Goal: Task Accomplishment & Management: Use online tool/utility

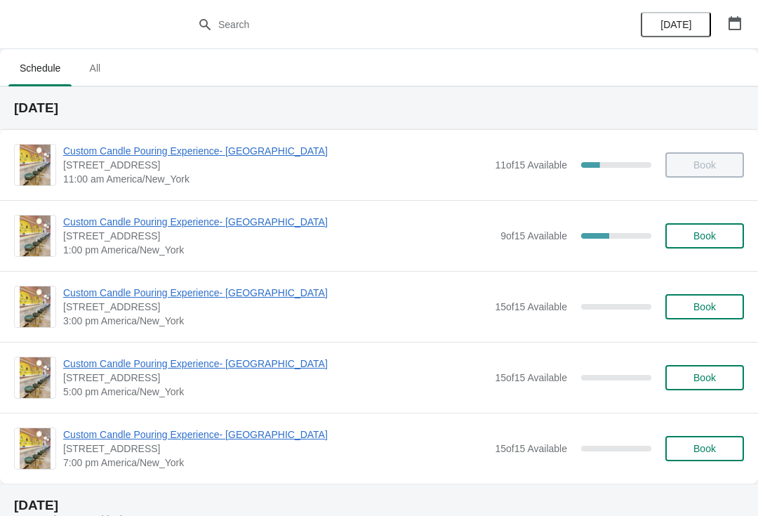
click at [229, 208] on div "Custom Candle Pouring Experience- [GEOGRAPHIC_DATA] [STREET_ADDRESS] 1:00 pm [G…" at bounding box center [379, 235] width 758 height 71
click at [269, 227] on span "Custom Candle Pouring Experience- [GEOGRAPHIC_DATA]" at bounding box center [278, 222] width 430 height 14
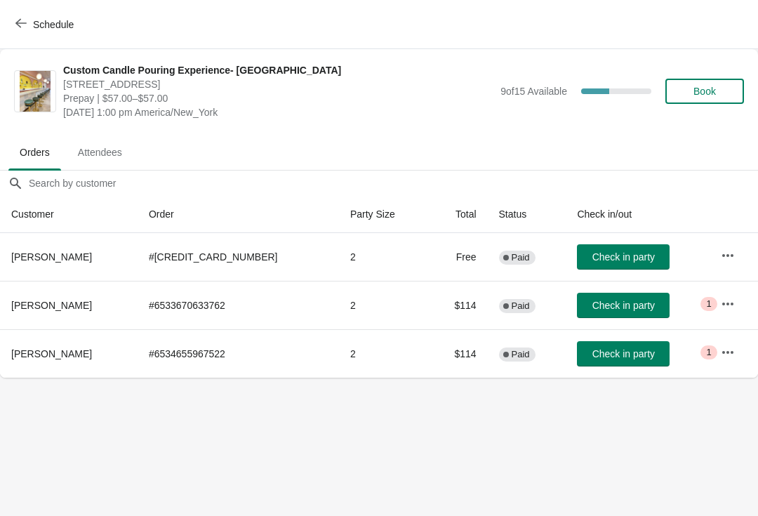
click at [635, 348] on span "Check in party" at bounding box center [623, 353] width 62 height 11
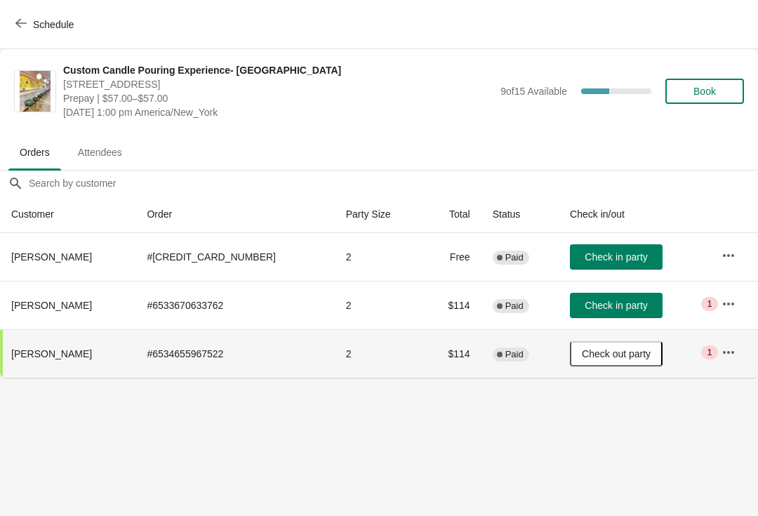
click at [634, 256] on span "Check in party" at bounding box center [615, 256] width 62 height 11
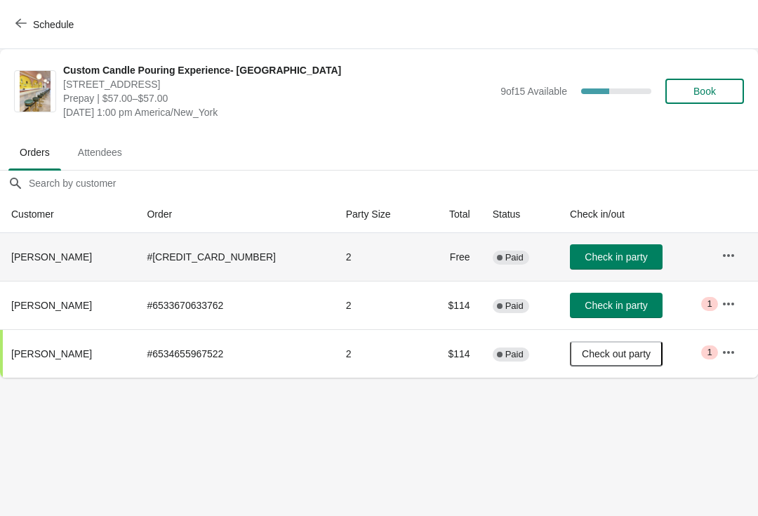
click at [619, 286] on td "Check in party" at bounding box center [634, 305] width 152 height 48
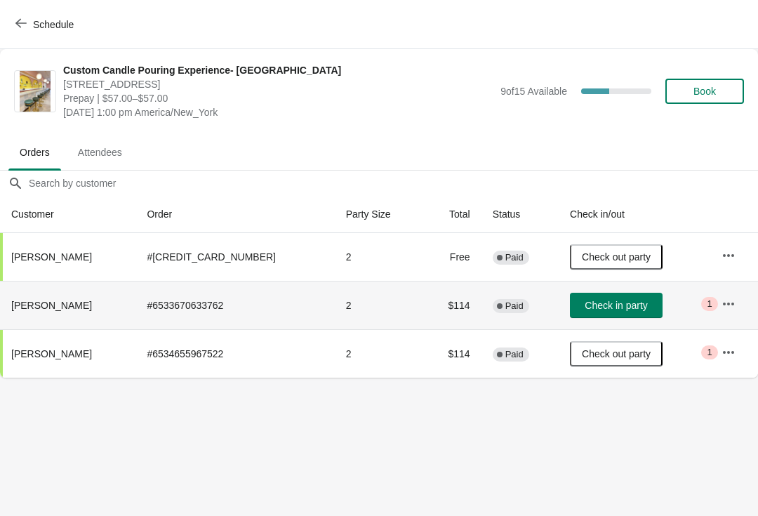
click at [632, 294] on button "Check in party" at bounding box center [616, 305] width 93 height 25
click at [626, 268] on button "Check out party" at bounding box center [616, 256] width 93 height 25
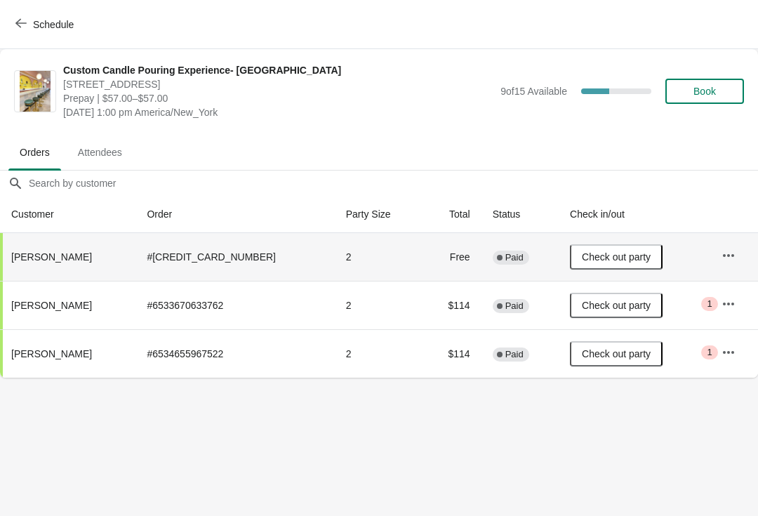
click at [617, 302] on span "Check out party" at bounding box center [616, 305] width 69 height 11
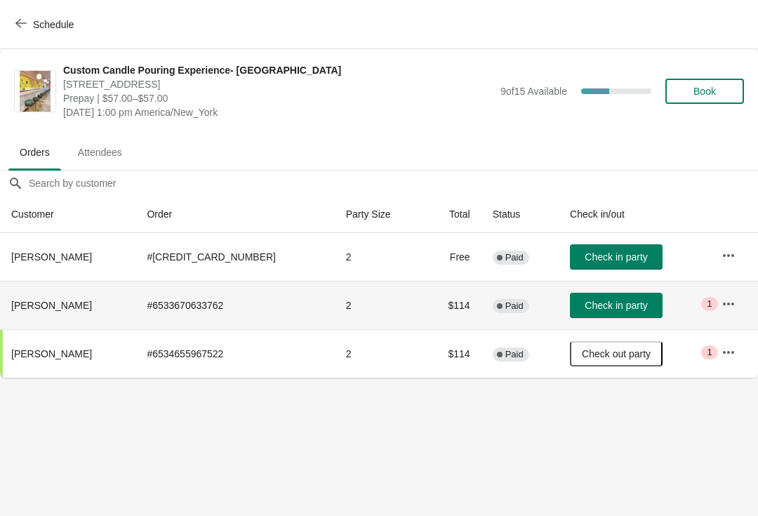
click at [603, 307] on span "Check in party" at bounding box center [615, 305] width 62 height 11
click at [721, 250] on icon "button" at bounding box center [728, 255] width 14 height 14
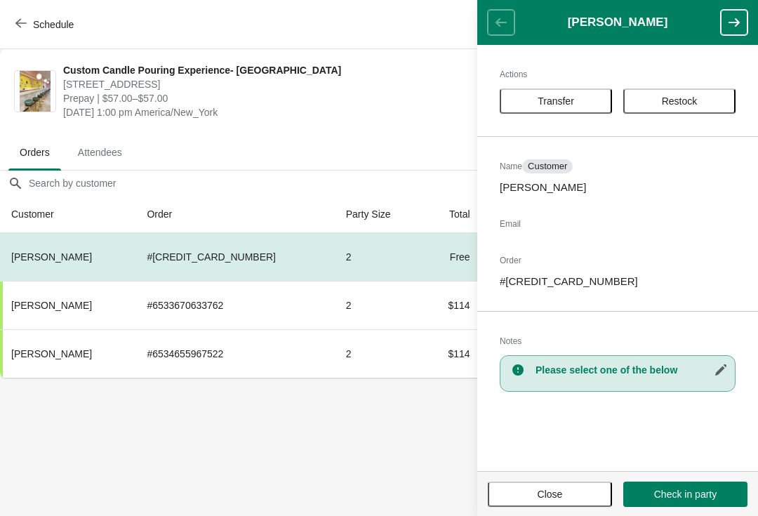
click at [69, 461] on body "Schedule Custom Candle Pouring Experience- [GEOGRAPHIC_DATA] [STREET_ADDRESS] P…" at bounding box center [379, 258] width 758 height 516
